Goal: Find specific page/section: Locate a particular part of the current website

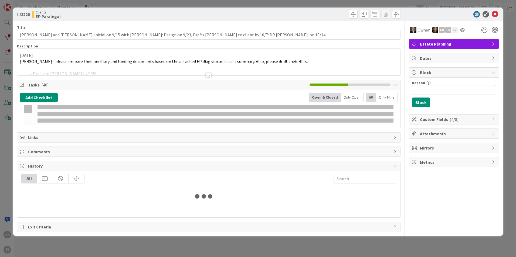
type input "[PERSON_NAME]"
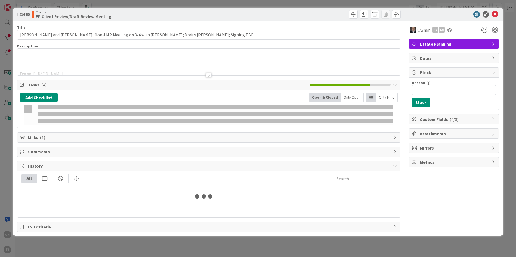
type input "[PERSON_NAME]"
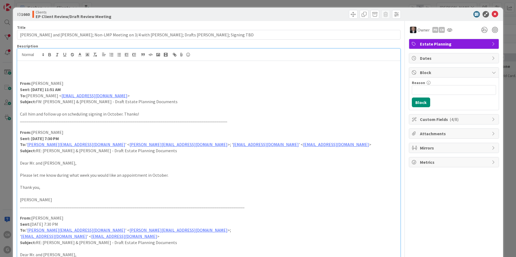
click at [491, 14] on icon at bounding box center [494, 14] width 6 height 6
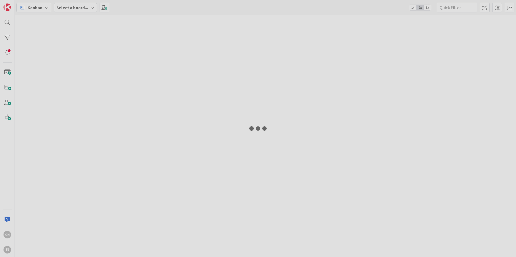
type input "[PERSON_NAME]"
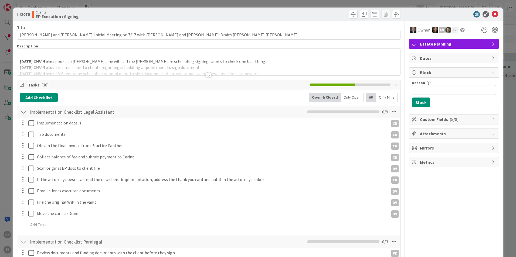
click at [247, 60] on p "9.24.25 CNV Notes: spoke to Ms. Rakich, she will call me tom. re scheduling sig…" at bounding box center [208, 62] width 377 height 6
